Goal: Task Accomplishment & Management: Manage account settings

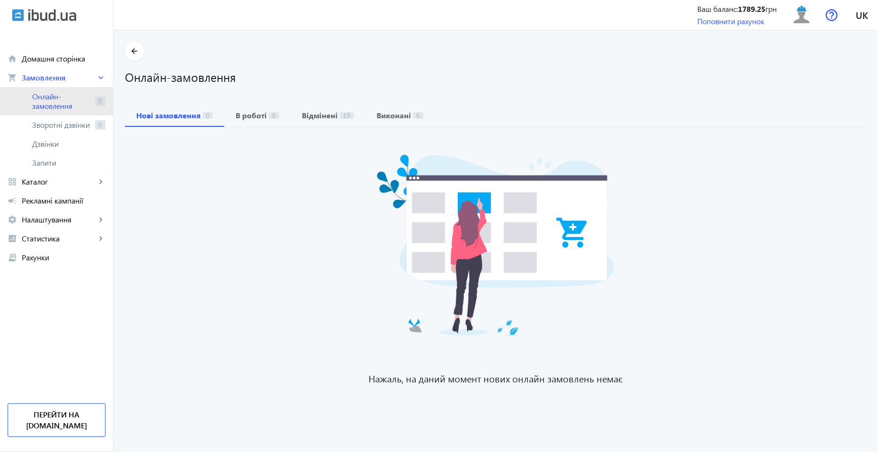
click at [59, 92] on span "Онлайн-замовлення" at bounding box center [61, 101] width 59 height 19
click at [64, 99] on span "Онлайн-замовлення" at bounding box center [61, 101] width 59 height 19
